Goal: Information Seeking & Learning: Check status

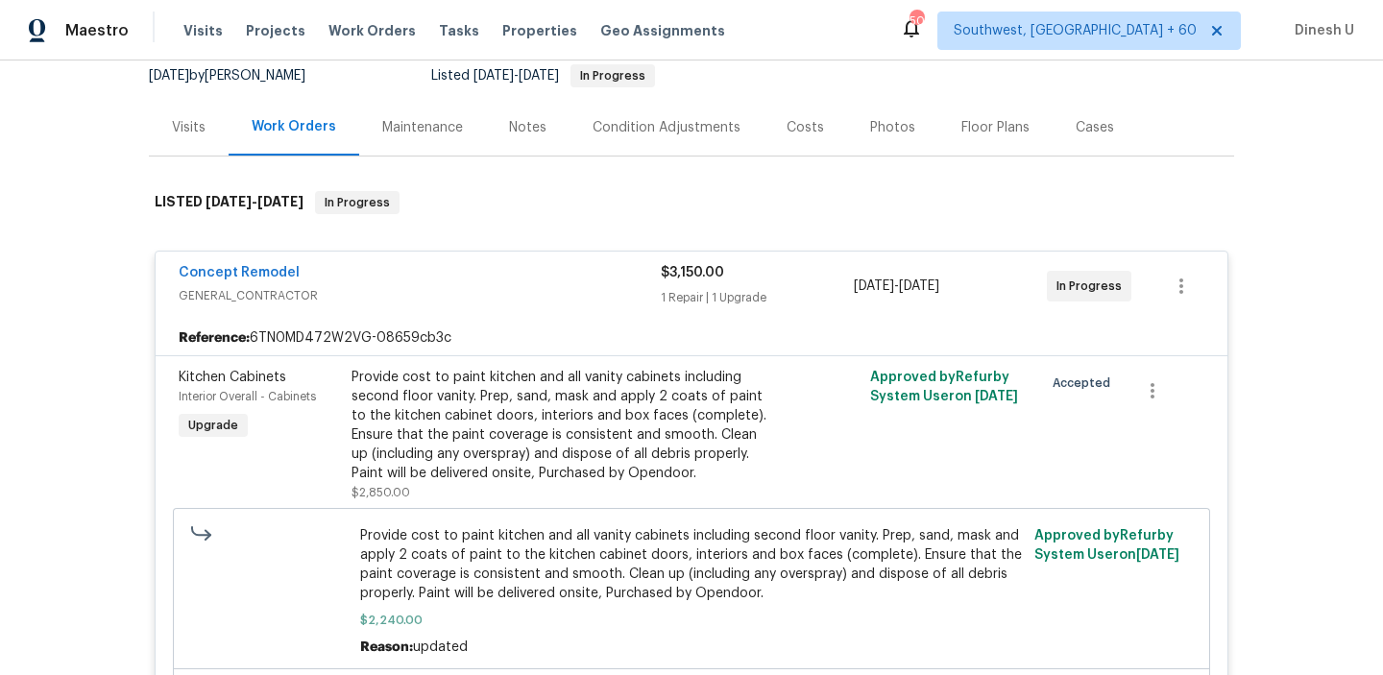
scroll to position [132, 0]
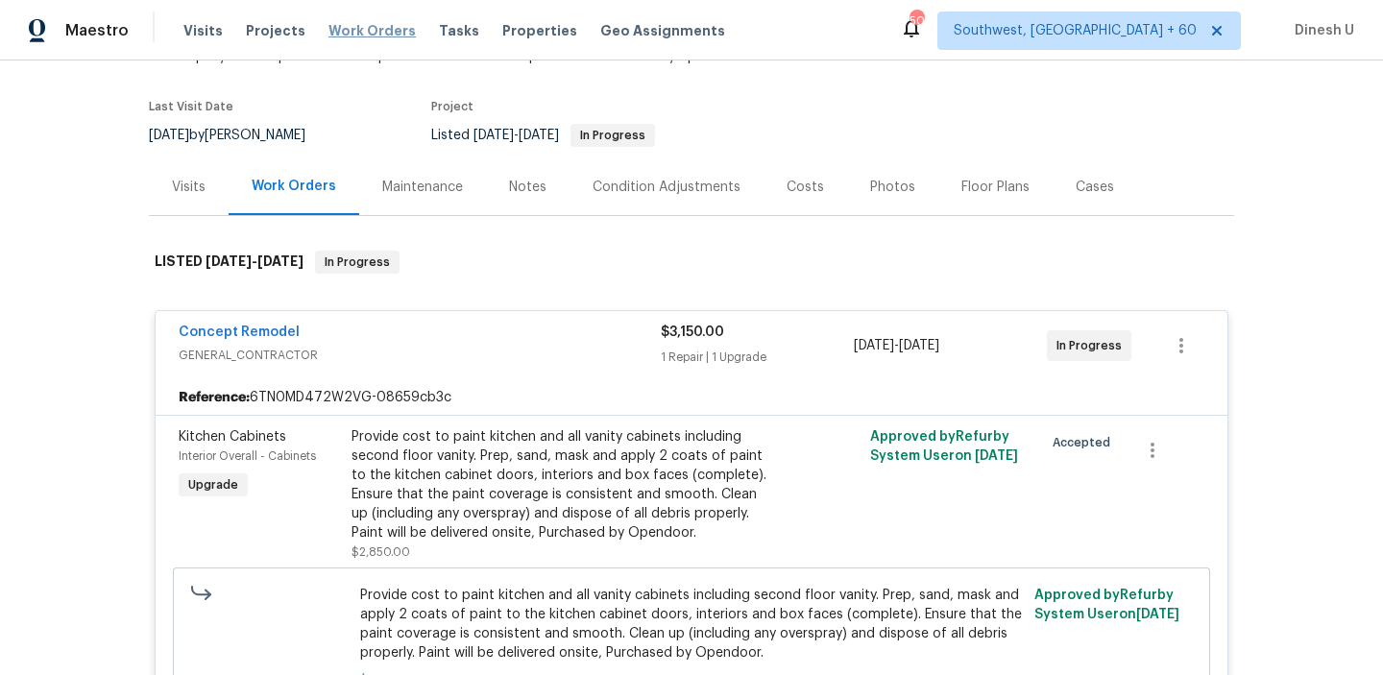
click at [372, 28] on span "Work Orders" at bounding box center [371, 30] width 87 height 19
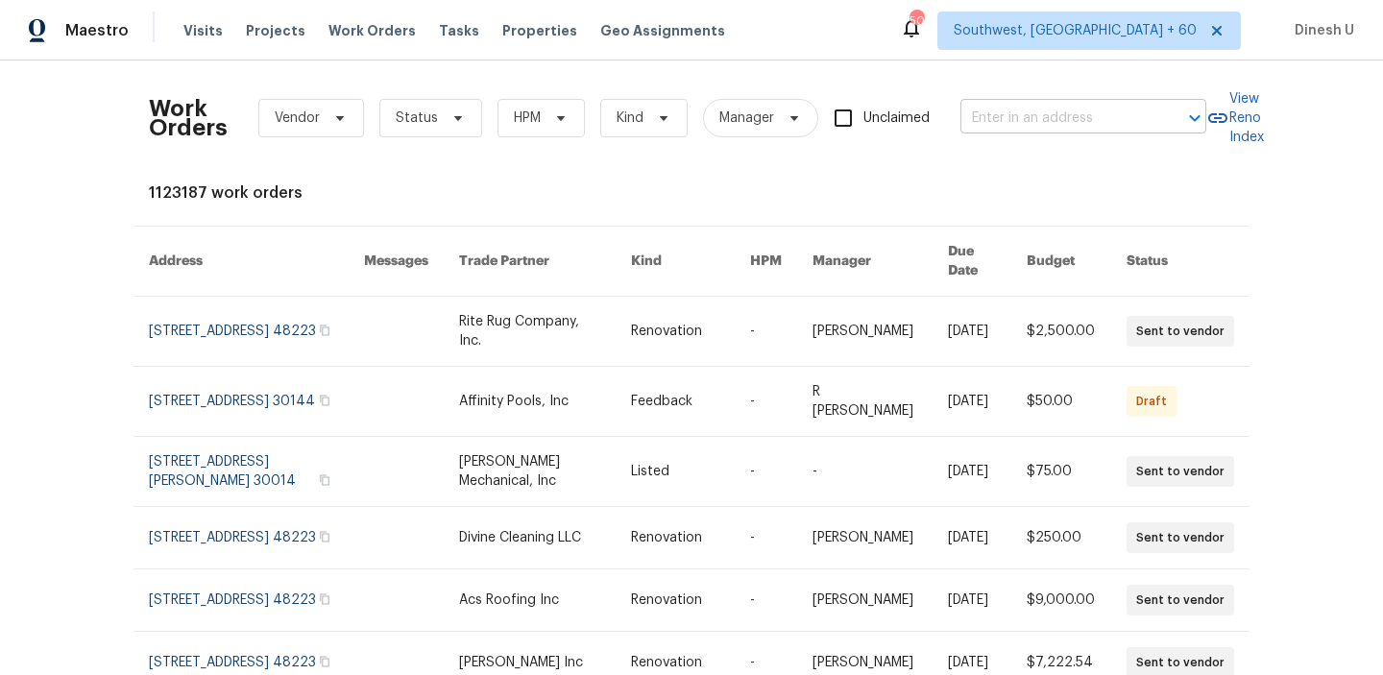
click at [1057, 125] on input "text" at bounding box center [1056, 119] width 192 height 30
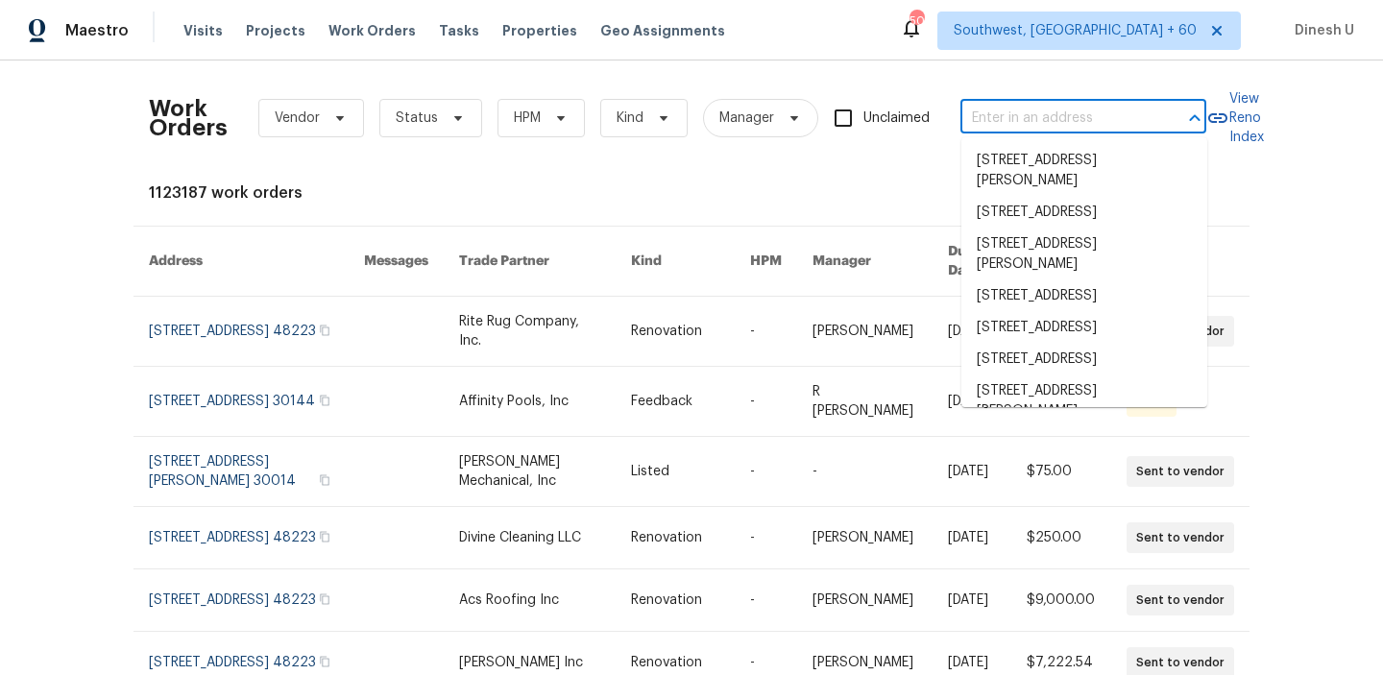
paste input "[STREET_ADDRESS][PERSON_NAME]"
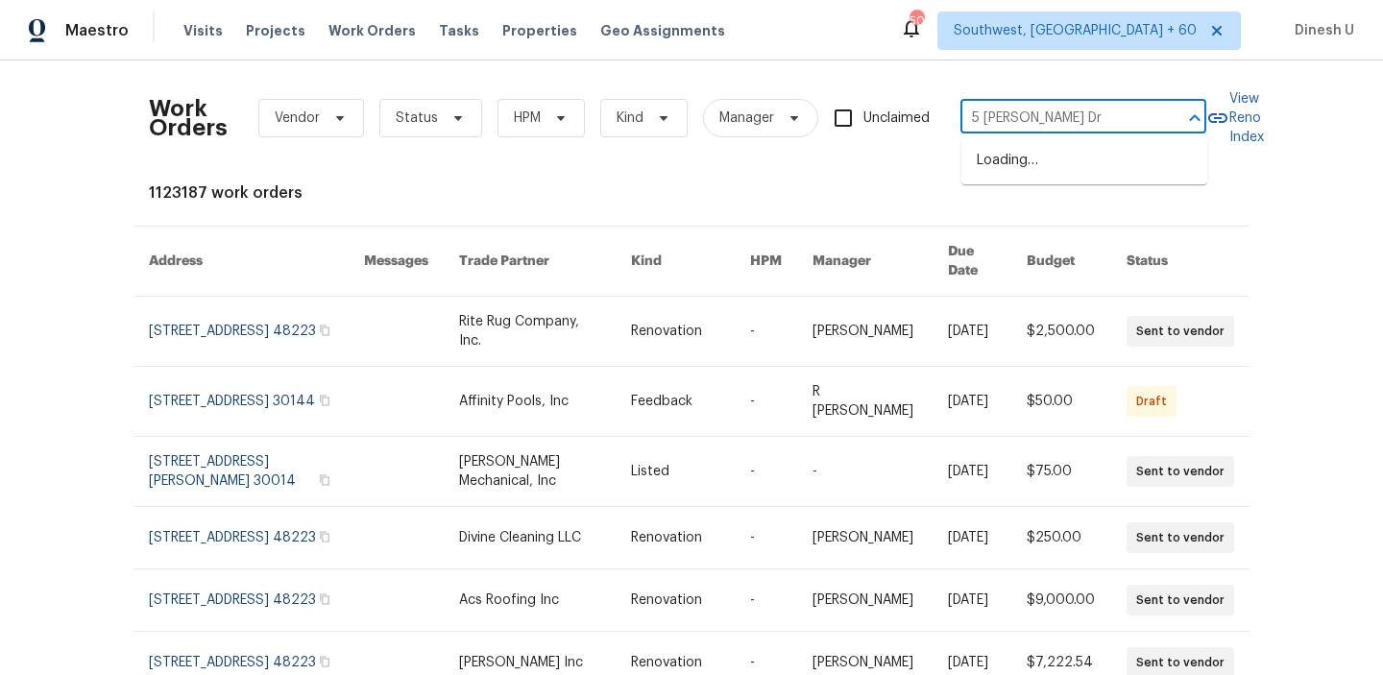
type input "5 [PERSON_NAME] Dr"
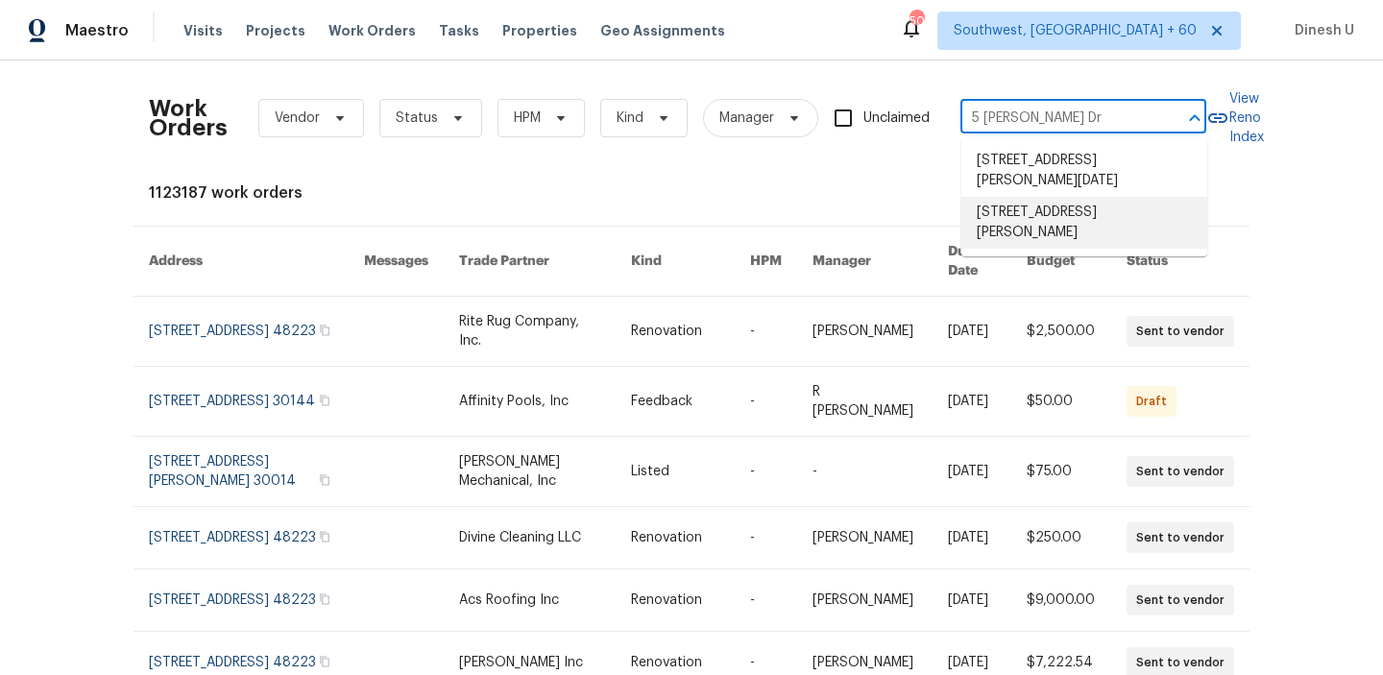
click at [1051, 210] on li "[STREET_ADDRESS][PERSON_NAME]" at bounding box center [1084, 223] width 246 height 52
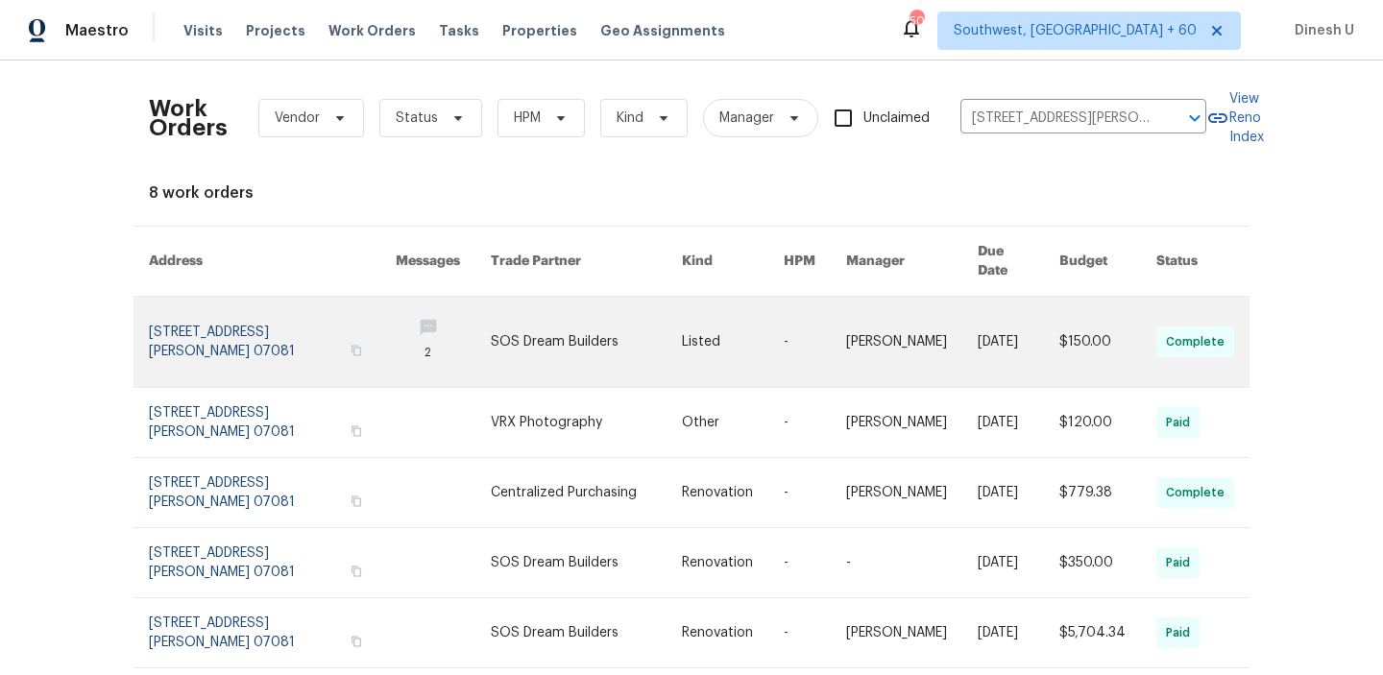
click at [176, 321] on link at bounding box center [272, 342] width 247 height 90
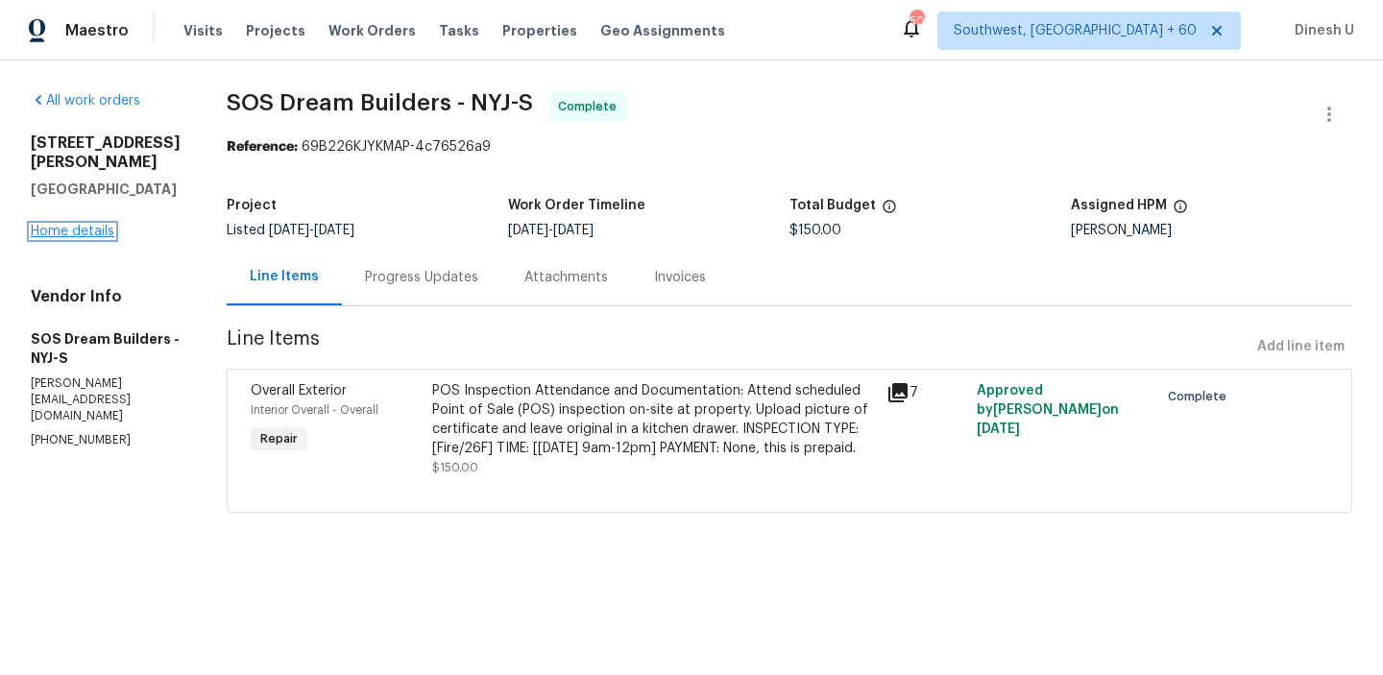
click at [83, 225] on link "Home details" at bounding box center [73, 231] width 84 height 13
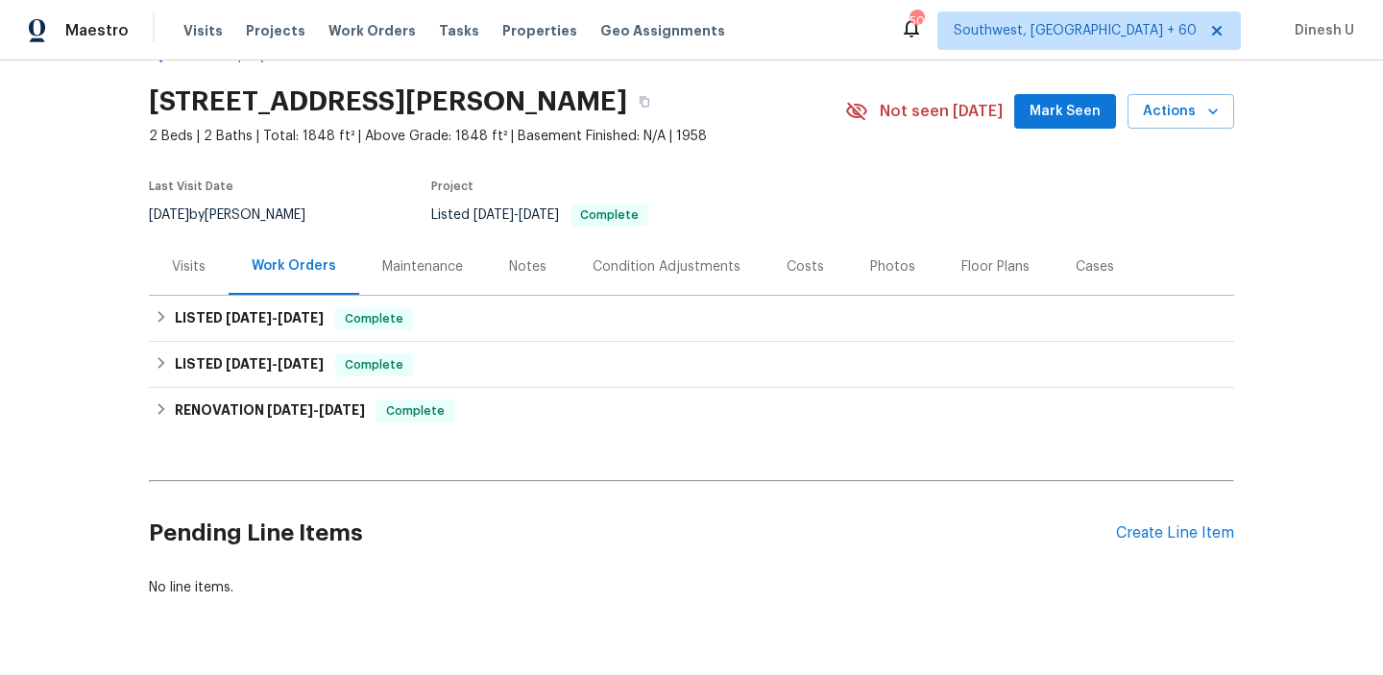
scroll to position [106, 0]
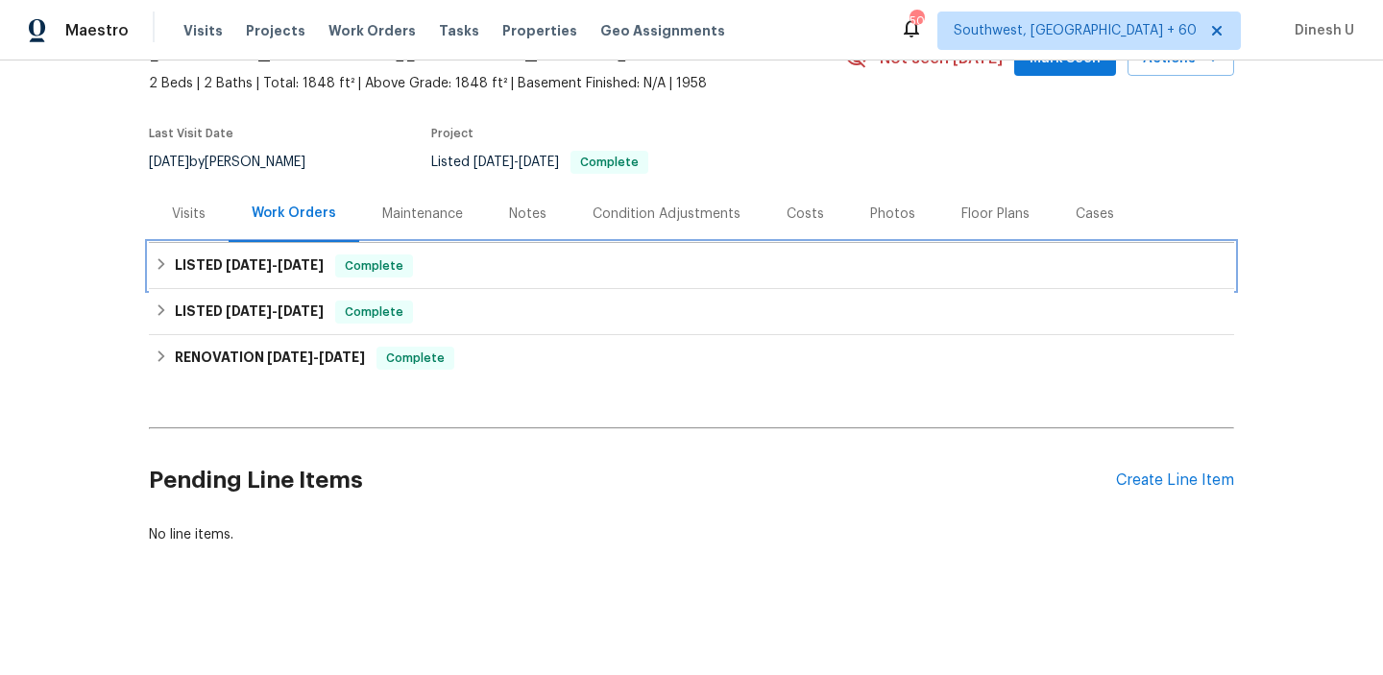
click at [268, 254] on h6 "LISTED [DATE] - [DATE]" at bounding box center [249, 265] width 149 height 23
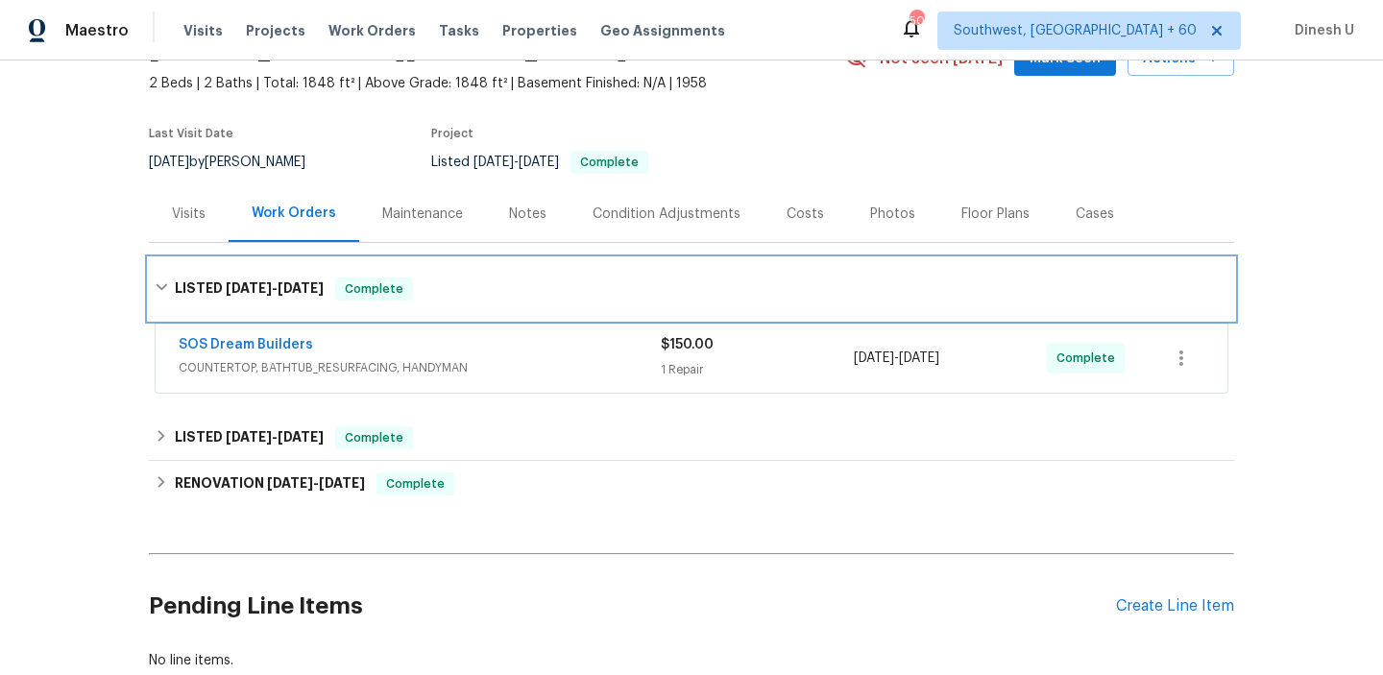
scroll to position [228, 0]
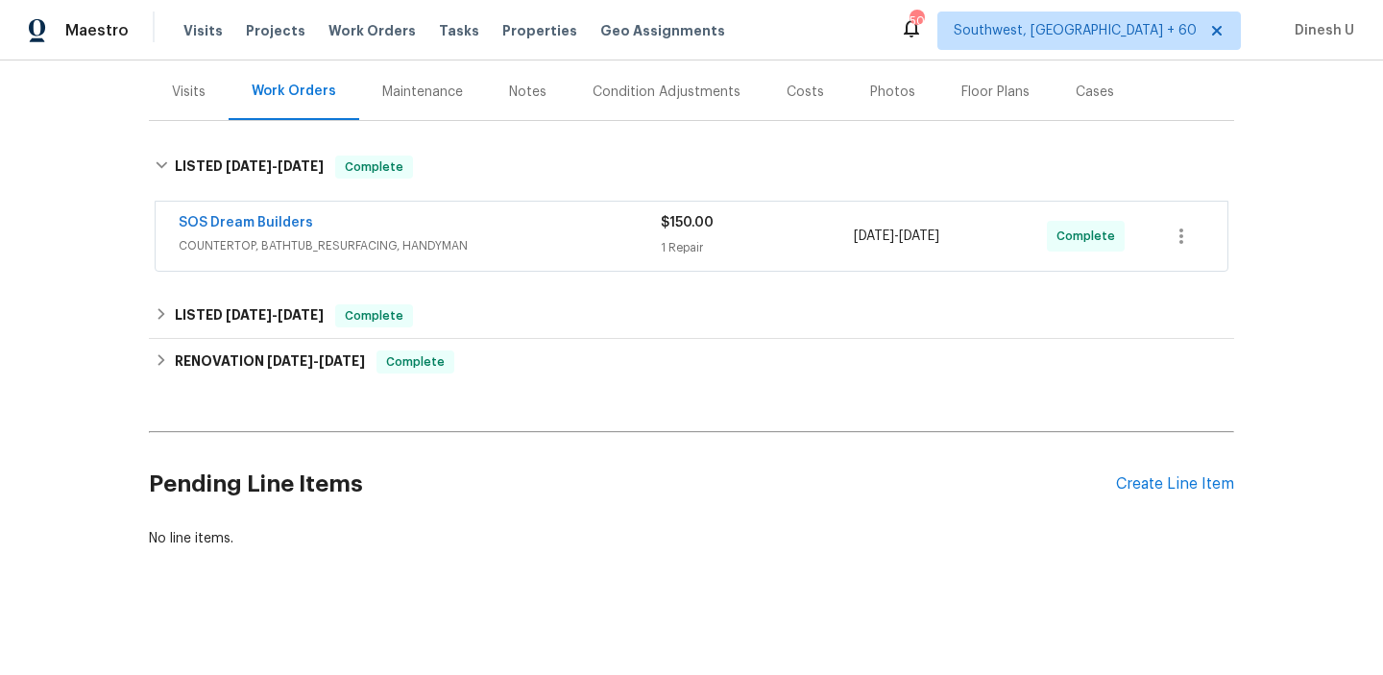
click at [683, 246] on div "1 Repair" at bounding box center [757, 247] width 193 height 19
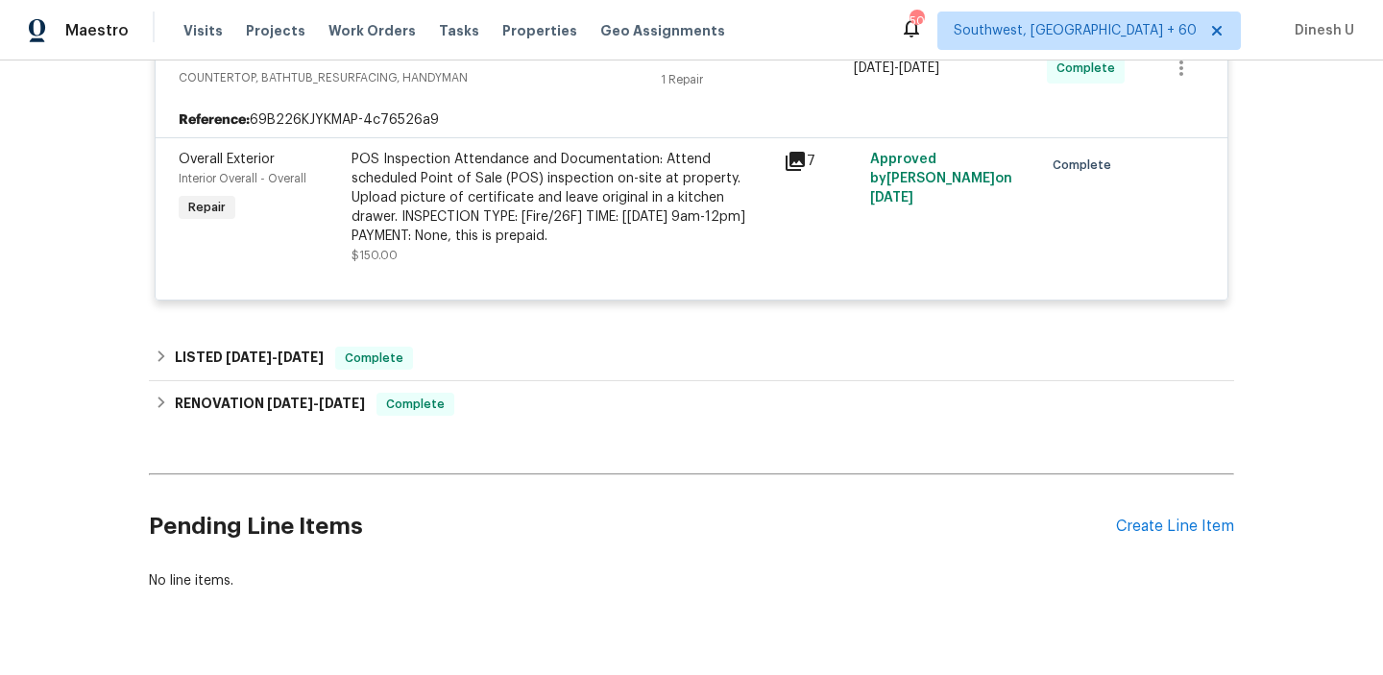
scroll to position [0, 0]
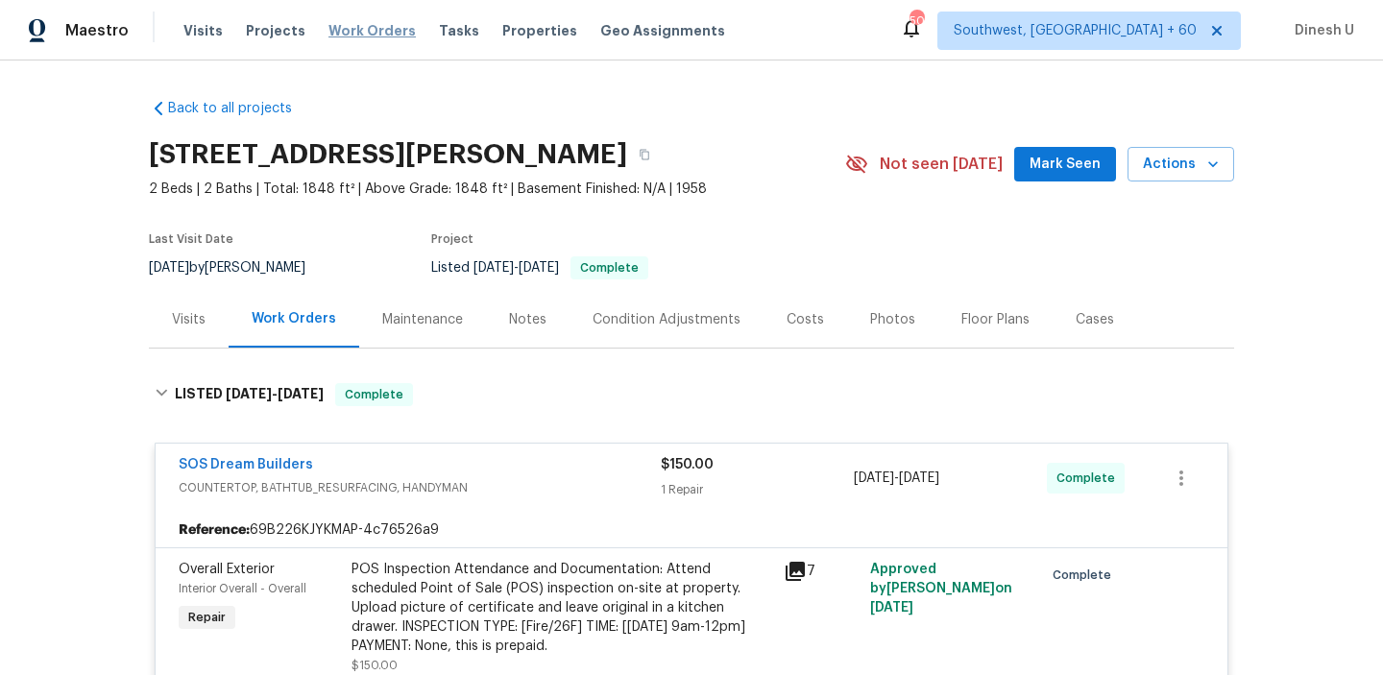
click at [353, 29] on span "Work Orders" at bounding box center [371, 30] width 87 height 19
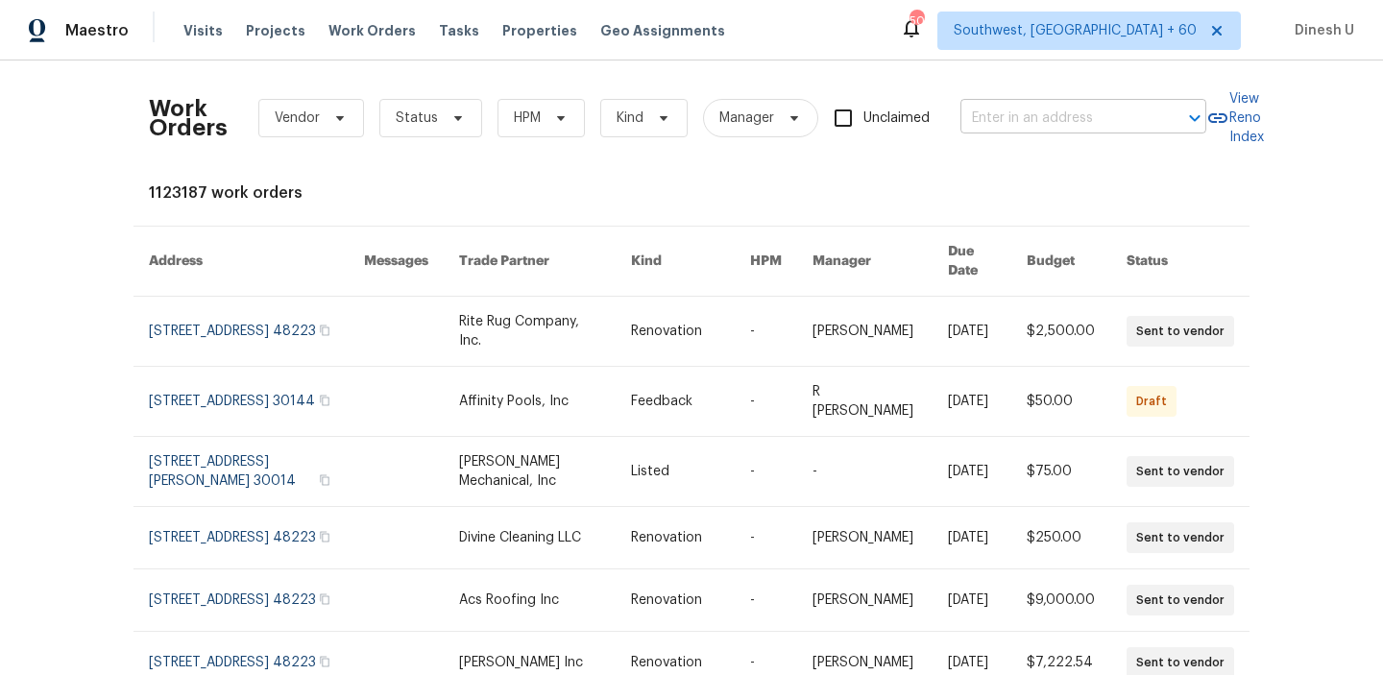
click at [1047, 124] on input "text" at bounding box center [1056, 119] width 192 height 30
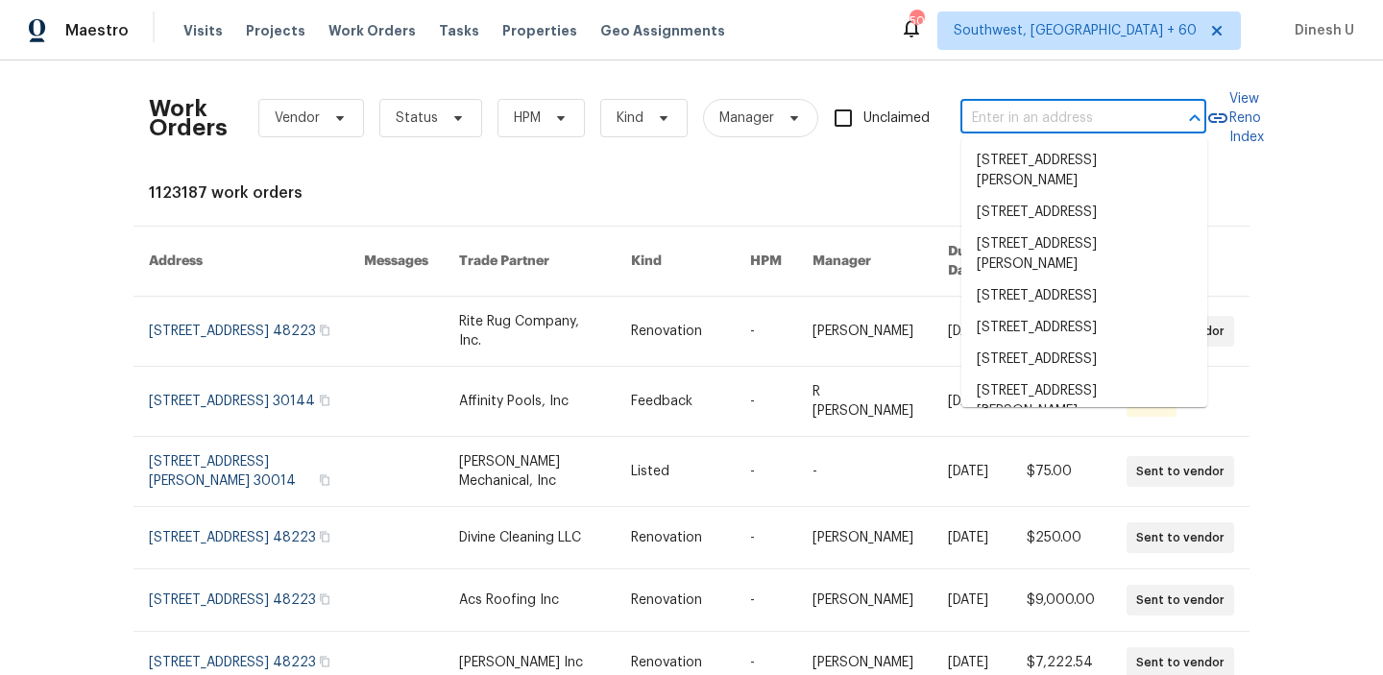
paste input "[STREET_ADDRESS][PERSON_NAME]"
type input "[STREET_ADDRESS][PERSON_NAME]"
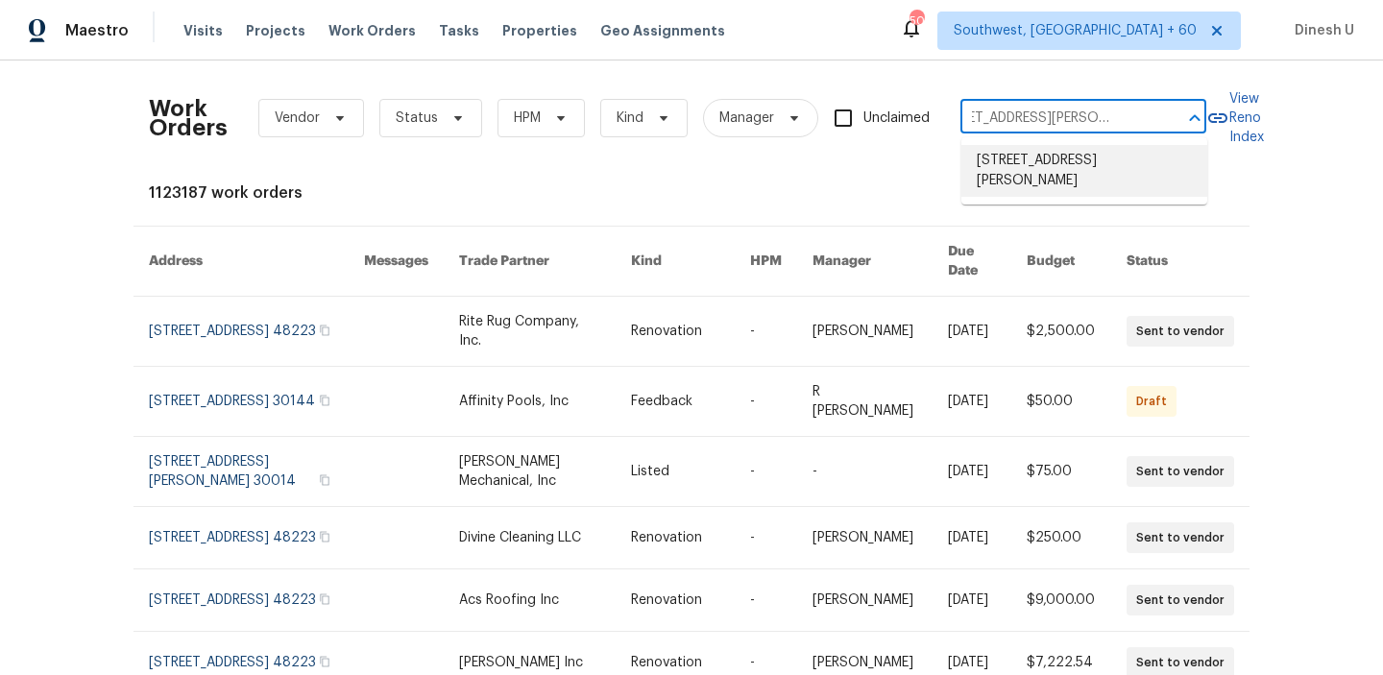
click at [1021, 167] on li "[STREET_ADDRESS][PERSON_NAME]" at bounding box center [1084, 171] width 246 height 52
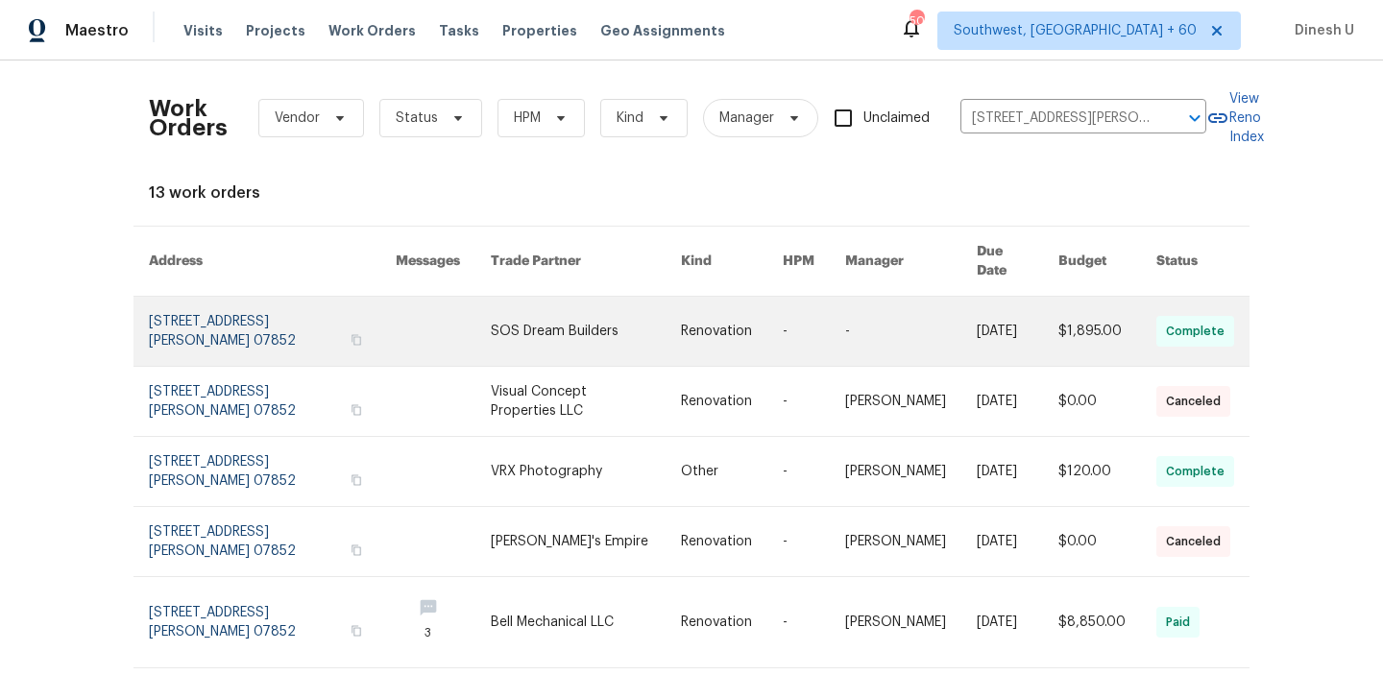
click at [227, 301] on link at bounding box center [272, 331] width 247 height 69
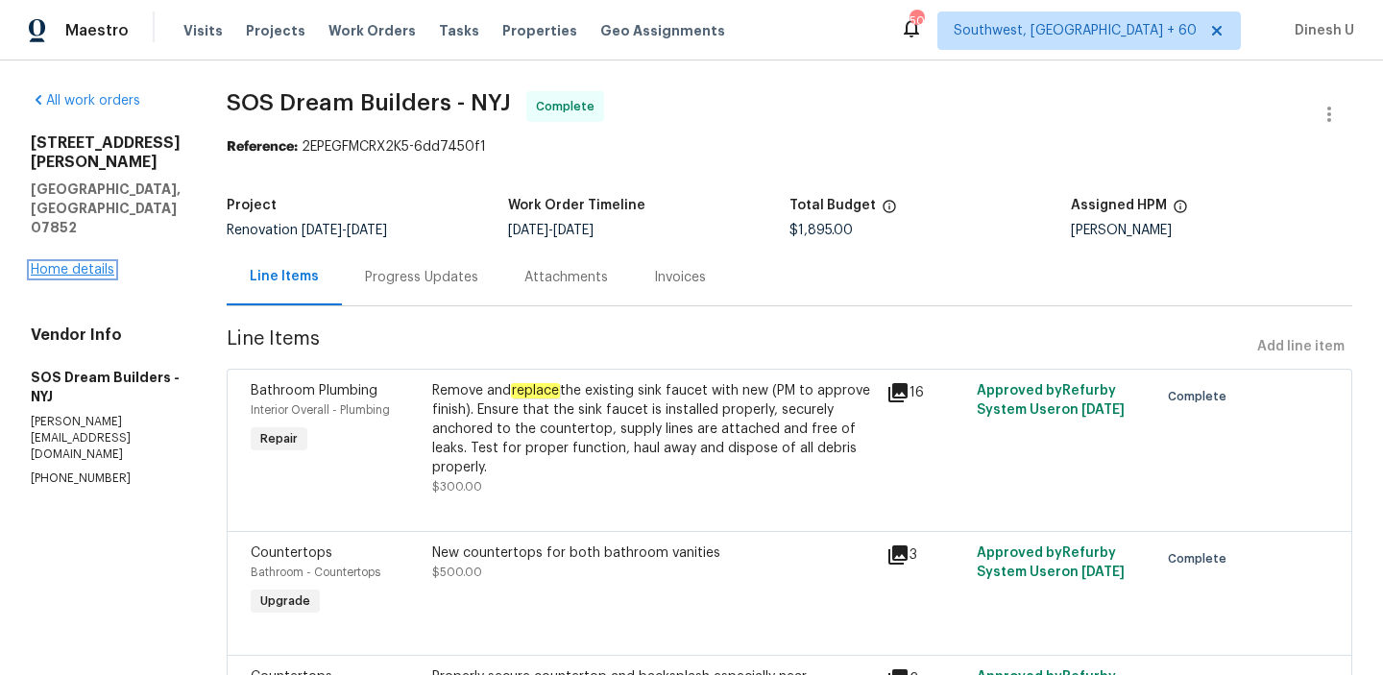
click at [58, 263] on link "Home details" at bounding box center [73, 269] width 84 height 13
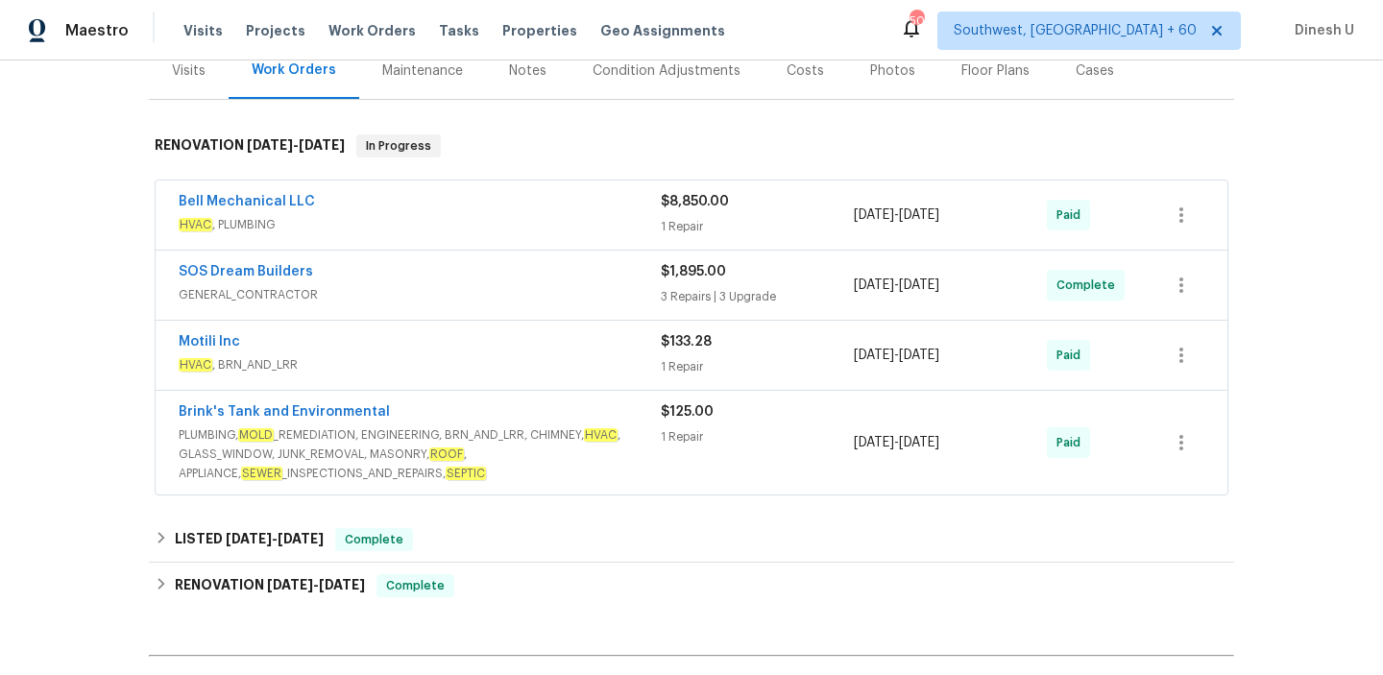
scroll to position [251, 0]
click at [691, 222] on div "1 Repair" at bounding box center [757, 224] width 193 height 19
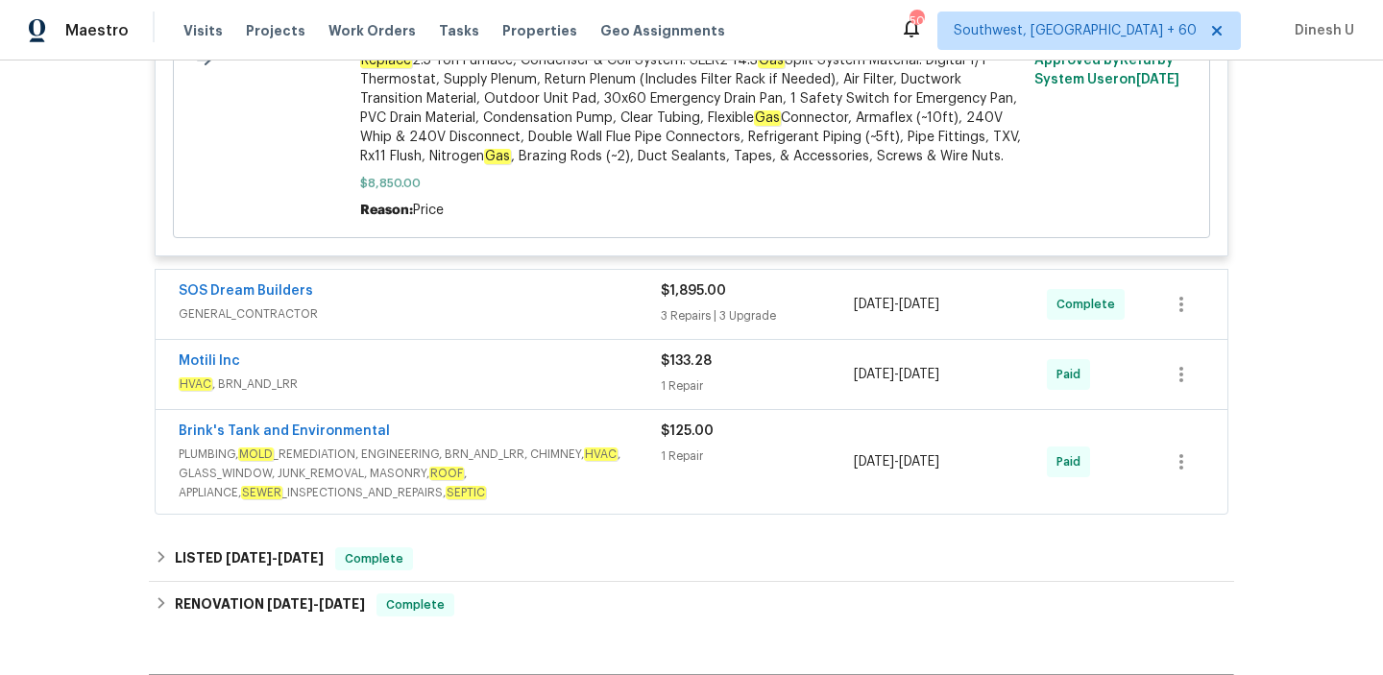
scroll to position [795, 0]
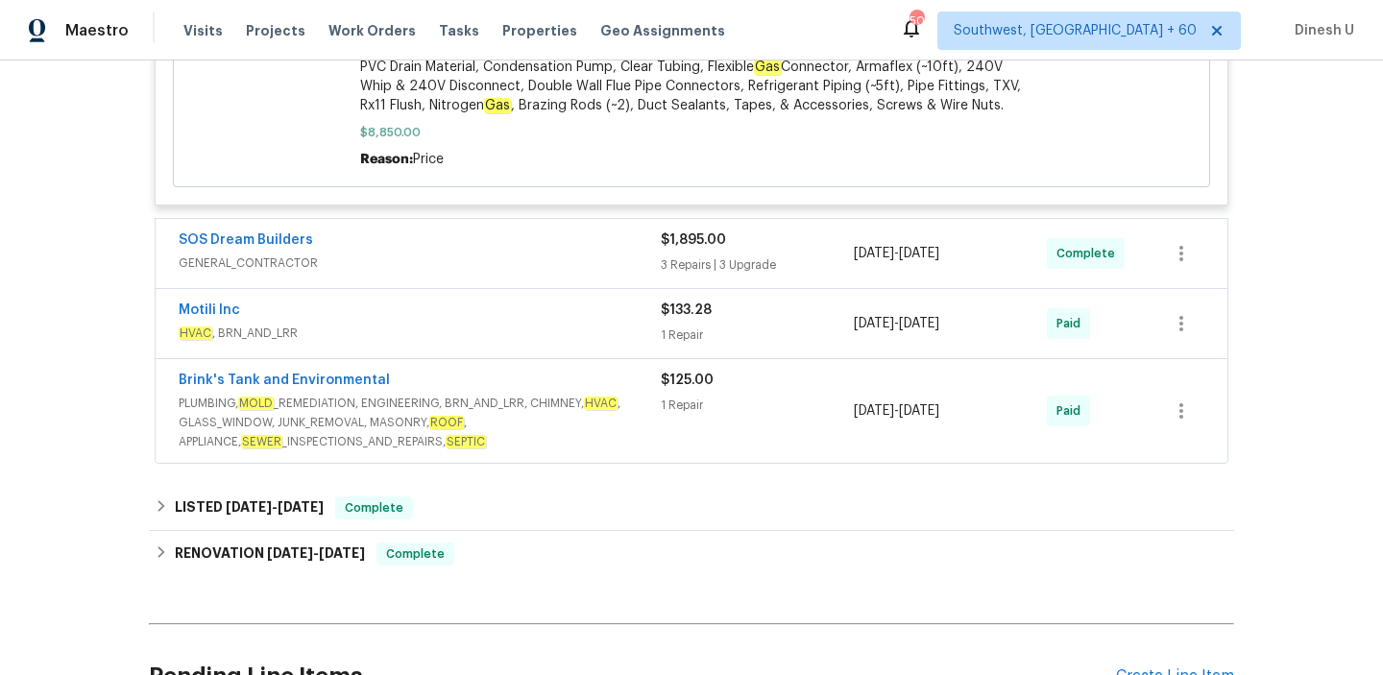
click at [669, 260] on div "3 Repairs | 3 Upgrade" at bounding box center [757, 264] width 193 height 19
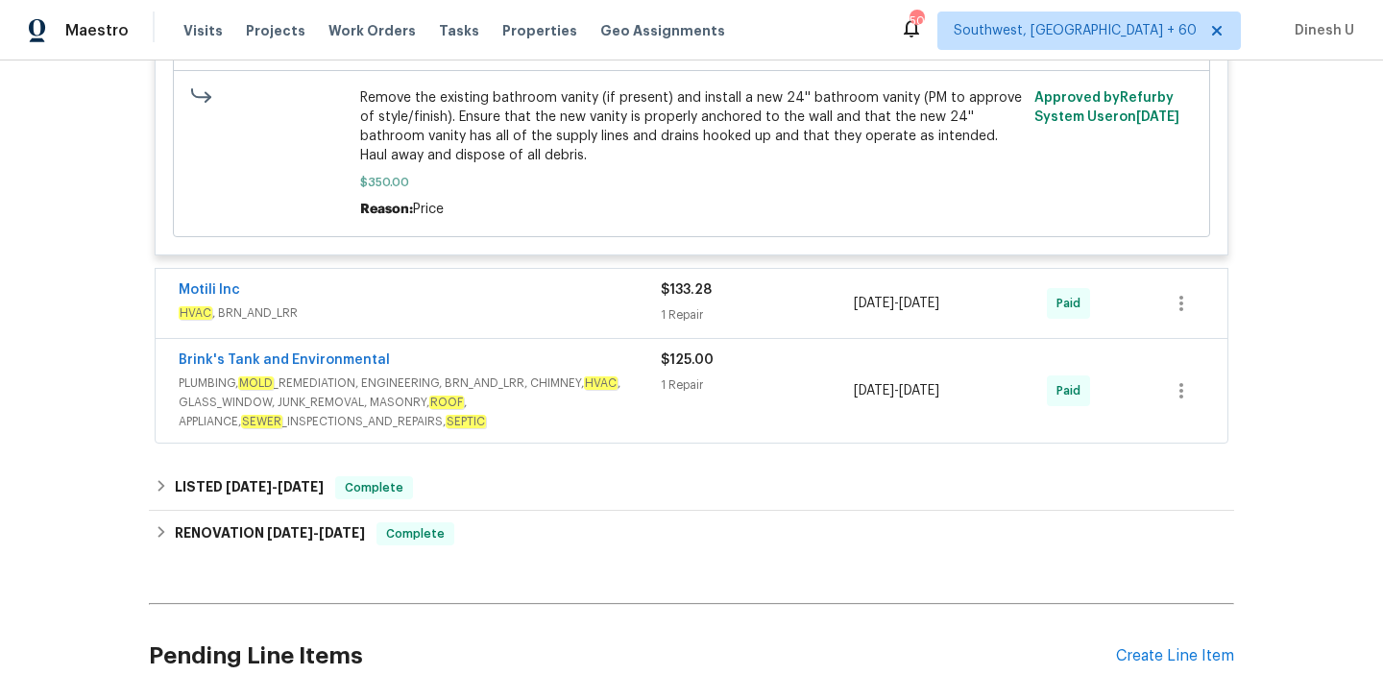
scroll to position [2497, 0]
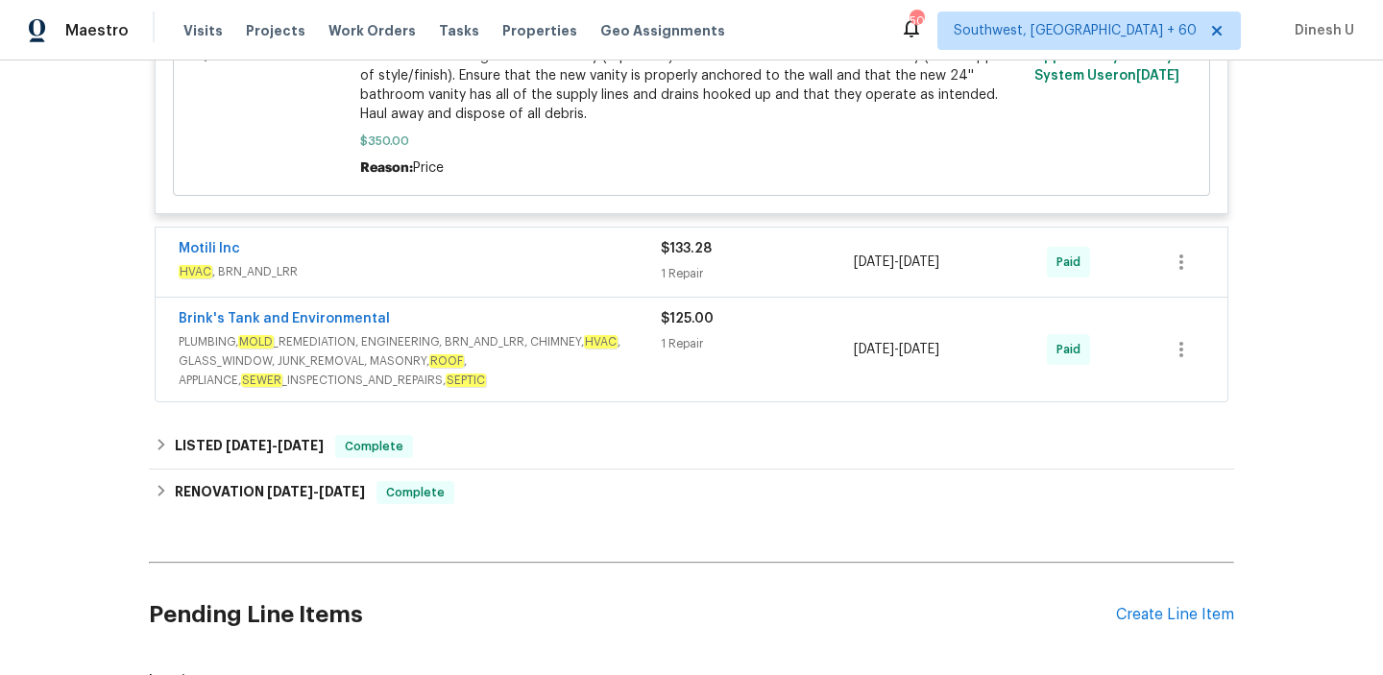
click at [661, 274] on div "1 Repair" at bounding box center [757, 273] width 193 height 19
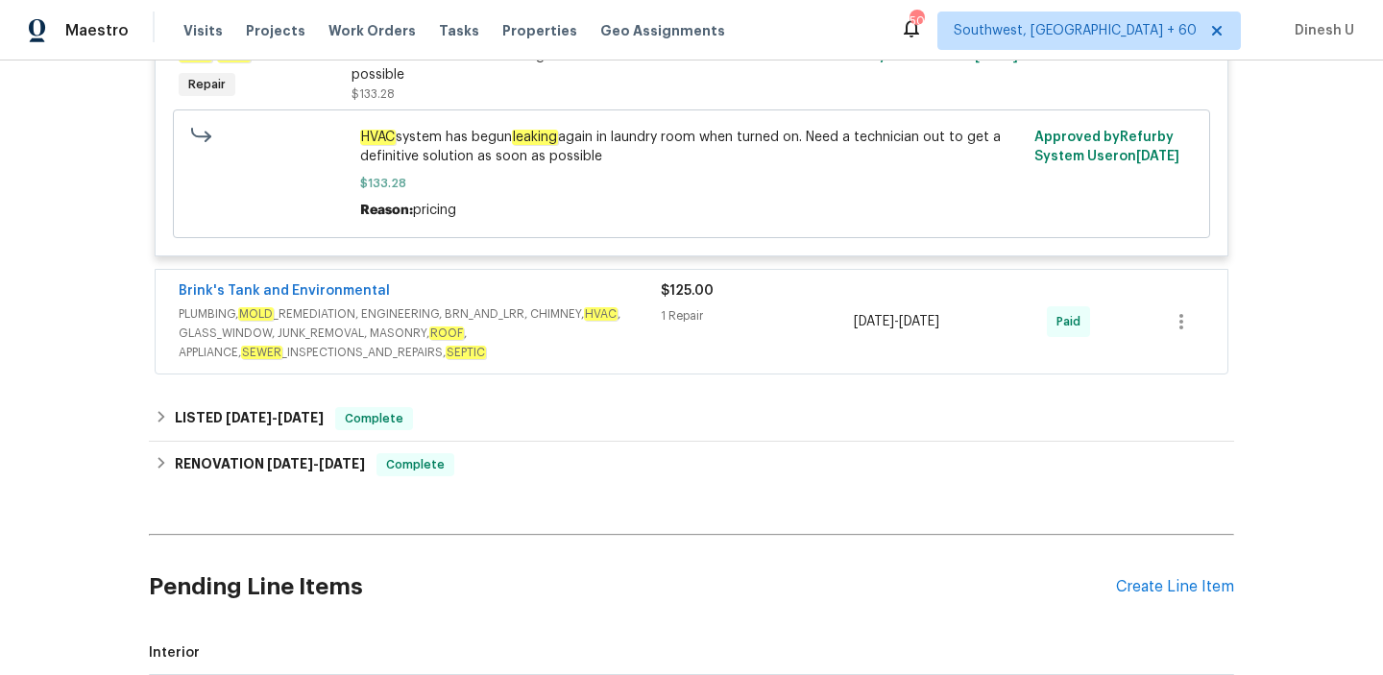
scroll to position [2883, 0]
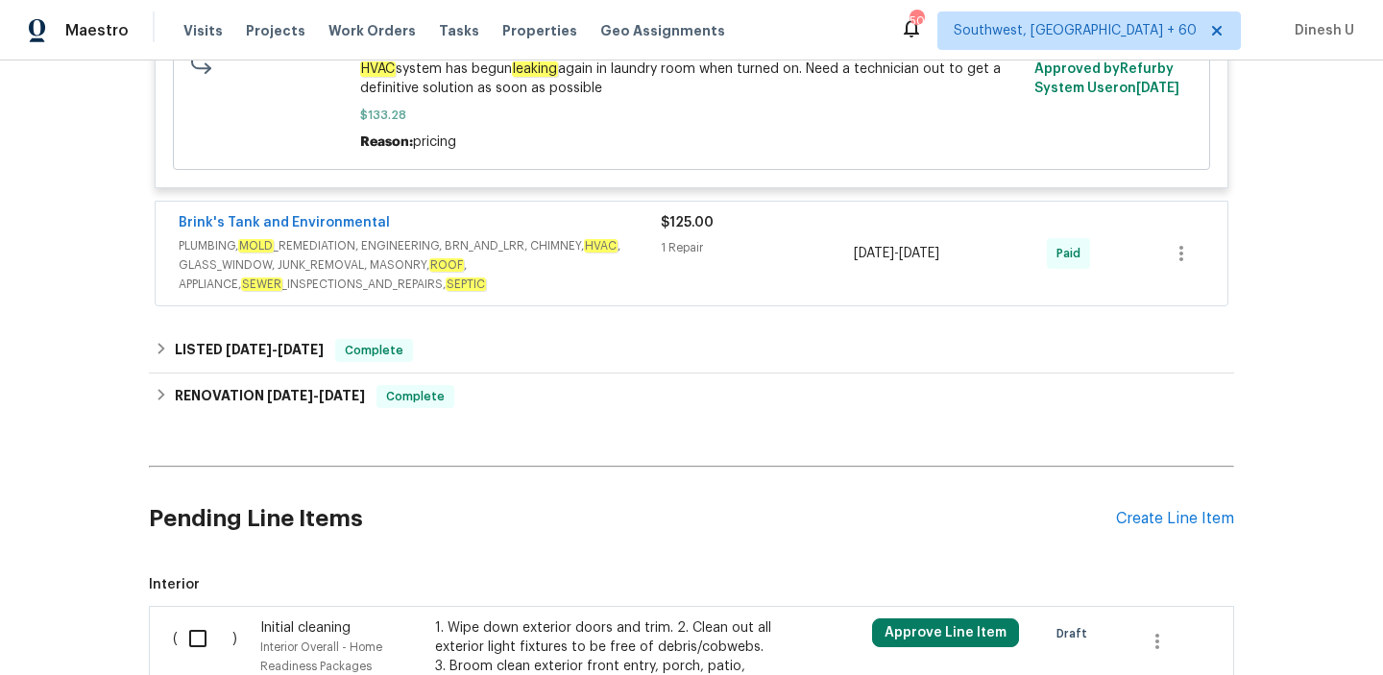
click at [687, 257] on div "1 Repair" at bounding box center [757, 247] width 193 height 19
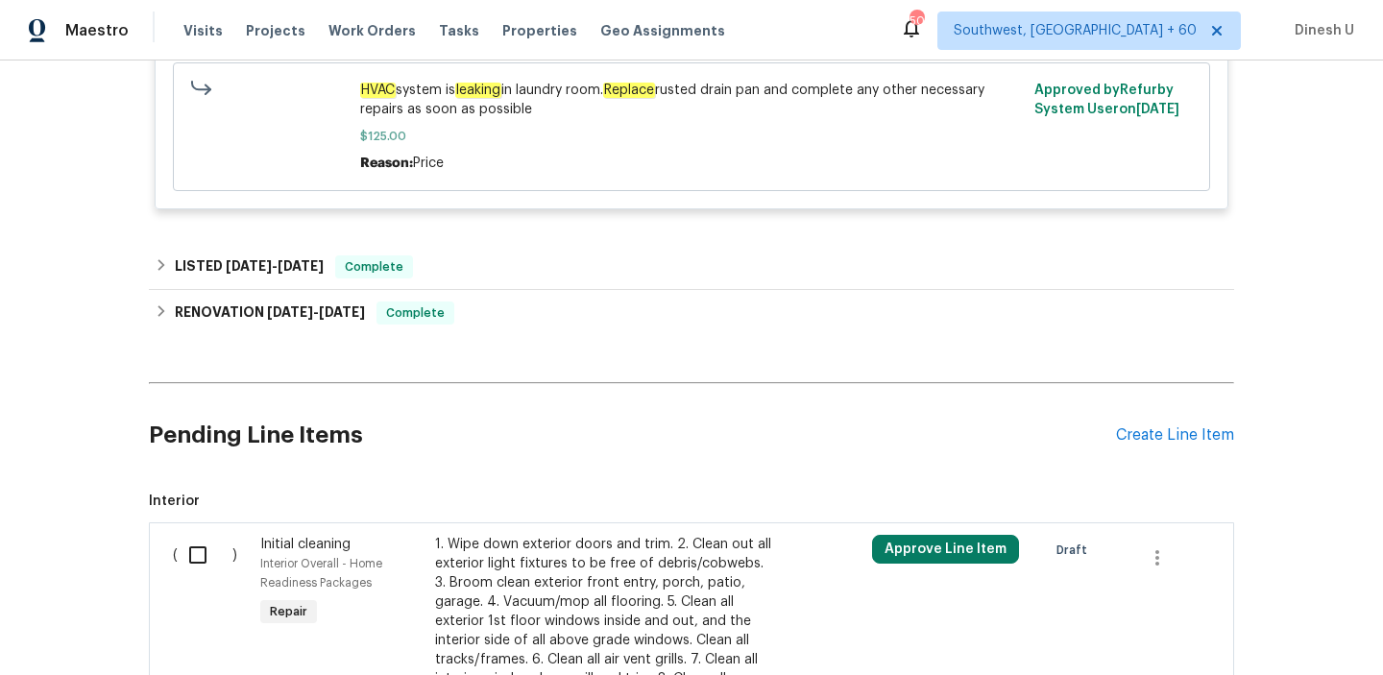
scroll to position [3267, 0]
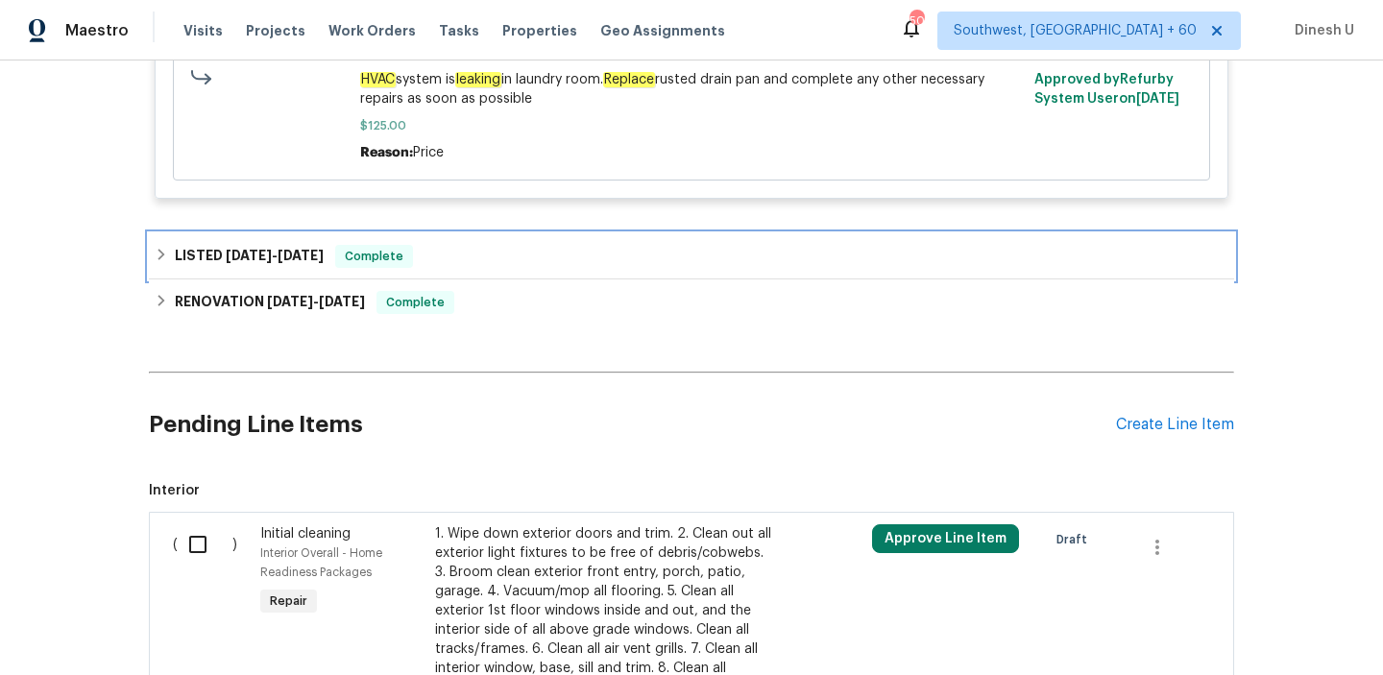
click at [279, 253] on h6 "LISTED [DATE] - [DATE]" at bounding box center [249, 256] width 149 height 23
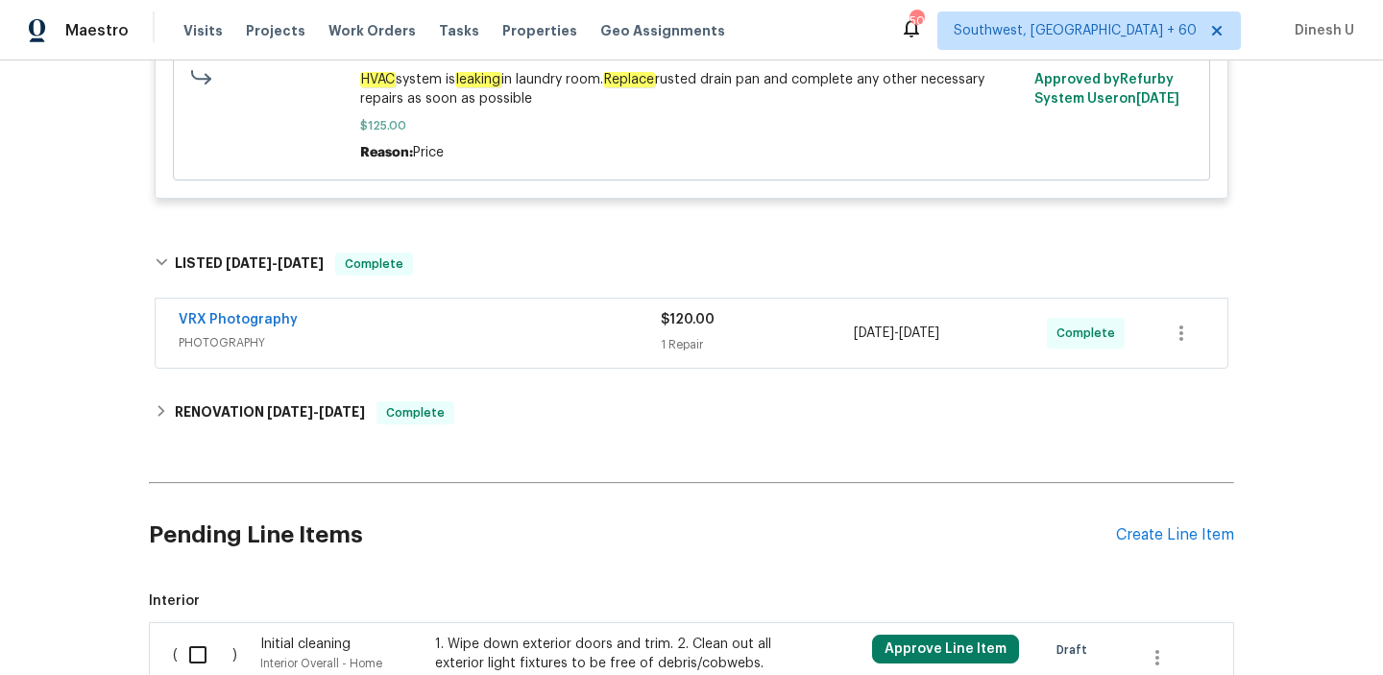
click at [688, 354] on div "1 Repair" at bounding box center [757, 344] width 193 height 19
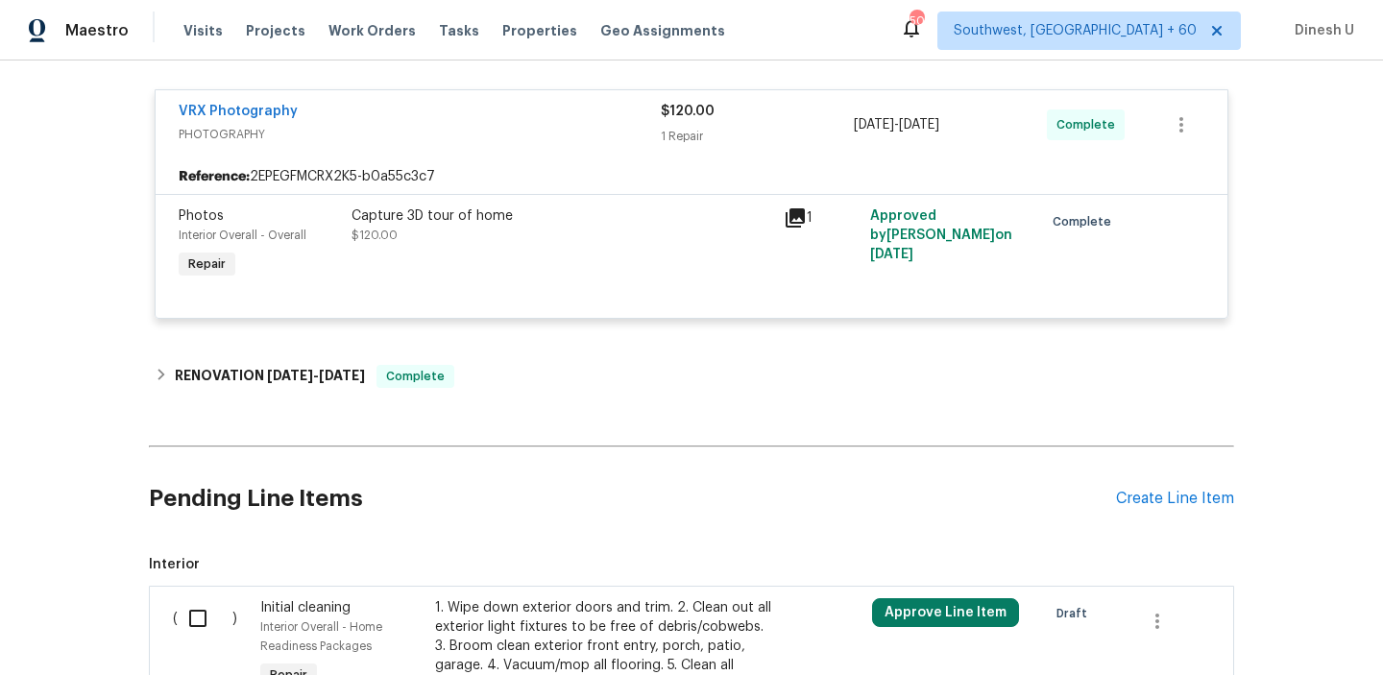
scroll to position [3502, 0]
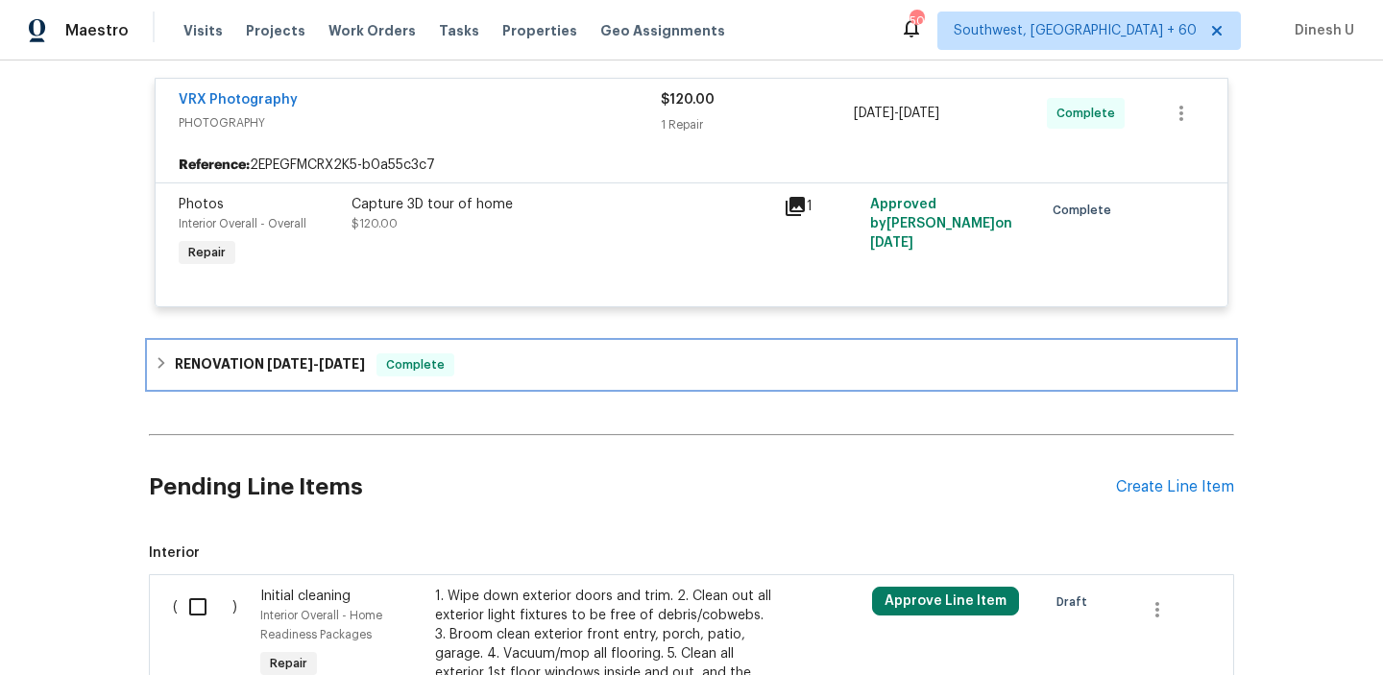
click at [312, 360] on div "RENOVATION [DATE] - [DATE] Complete" at bounding box center [691, 365] width 1085 height 46
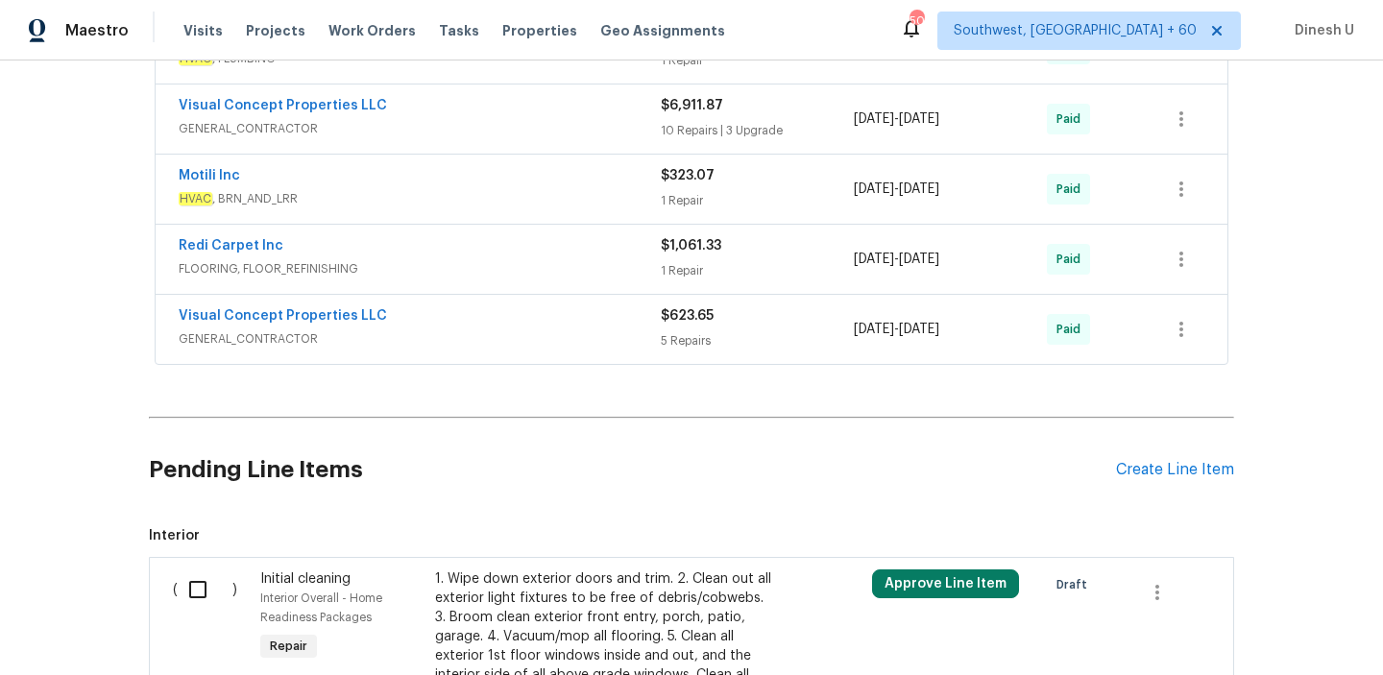
scroll to position [4027, 0]
